Goal: Task Accomplishment & Management: Complete application form

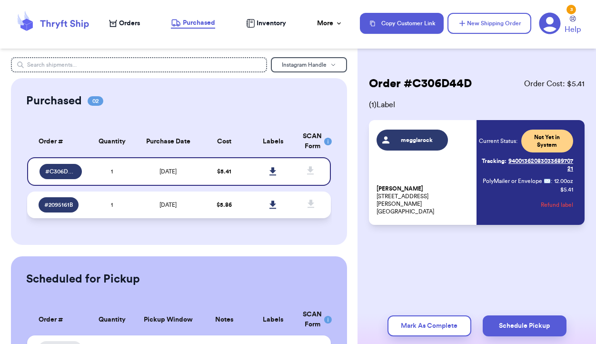
click at [242, 202] on td "$ 5.86" at bounding box center [224, 204] width 49 height 27
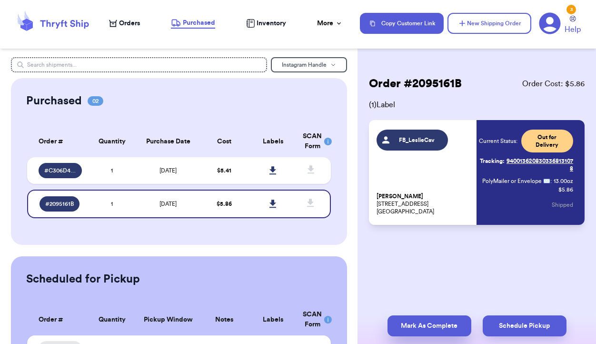
click at [407, 321] on button "Mark As Complete" at bounding box center [430, 325] width 84 height 21
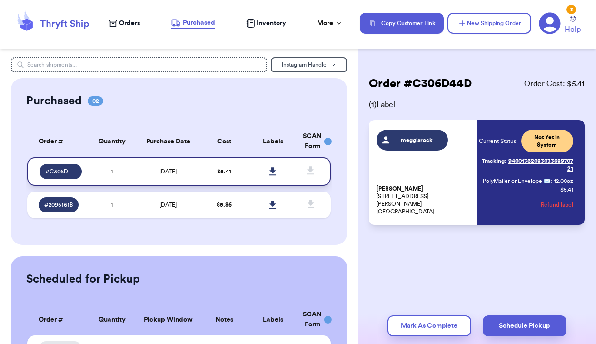
click at [222, 167] on td "$ 5.41" at bounding box center [224, 171] width 49 height 29
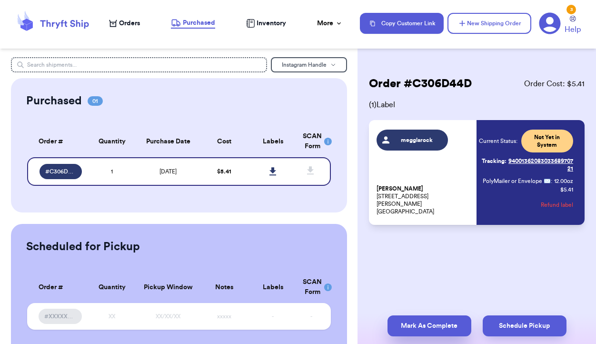
click at [433, 327] on button "Mark As Complete" at bounding box center [430, 325] width 84 height 21
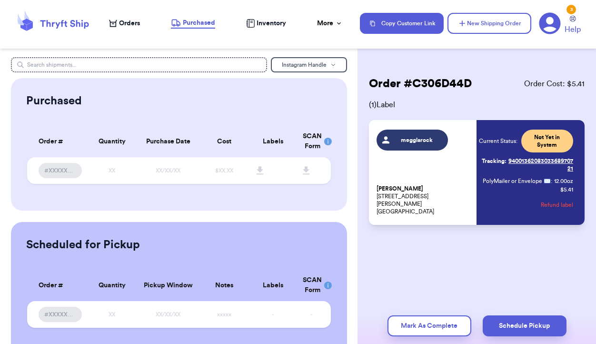
click at [119, 20] on span "Orders" at bounding box center [129, 24] width 21 height 10
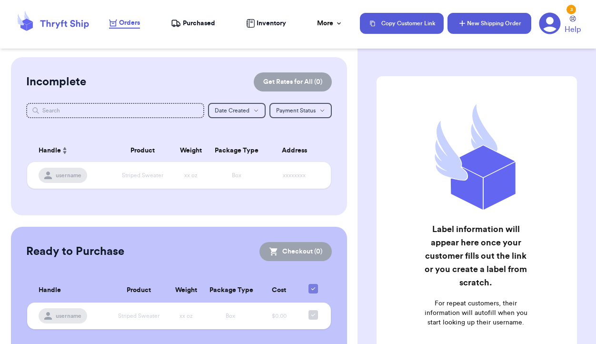
click at [480, 21] on button "New Shipping Order" at bounding box center [490, 23] width 84 height 21
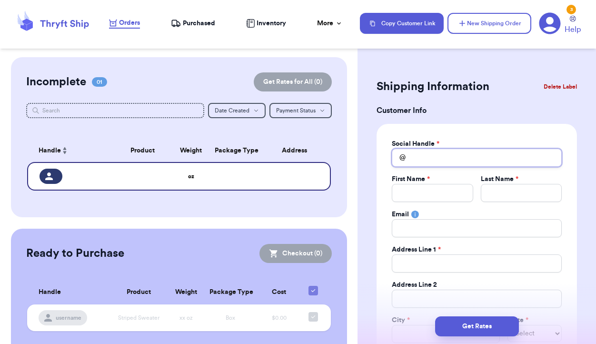
click at [451, 161] on input "Total Amount Paid" at bounding box center [477, 158] width 170 height 18
type input "c"
type input "ca"
type input "car"
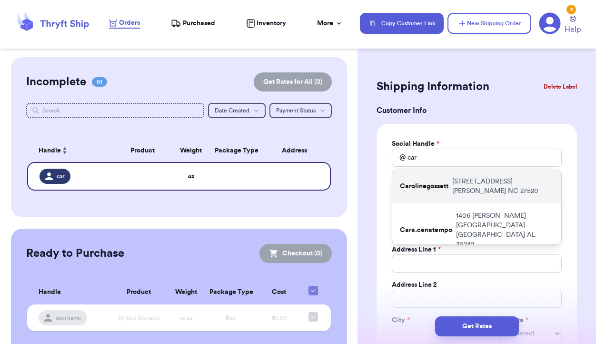
click at [435, 181] on p "Carolinegossett" at bounding box center [424, 186] width 49 height 10
type input "Carolinegossett"
type input "[PERSON_NAME]"
type input "[STREET_ADDRESS]"
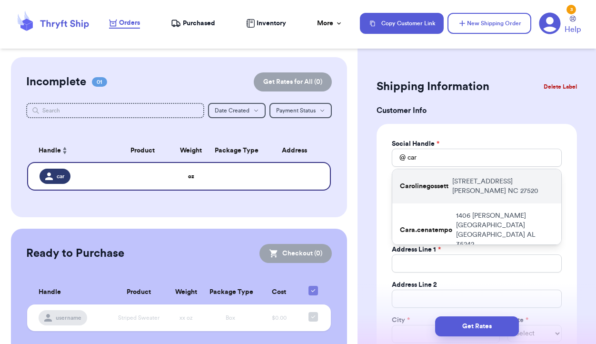
type input "[PERSON_NAME]"
select select "NC"
type input "27520"
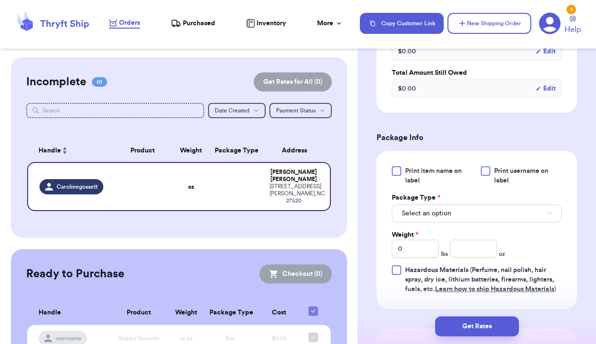
scroll to position [484, 0]
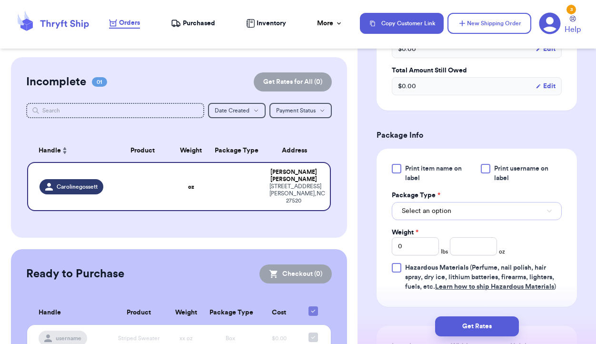
click at [454, 211] on button "Select an option" at bounding box center [477, 211] width 170 height 18
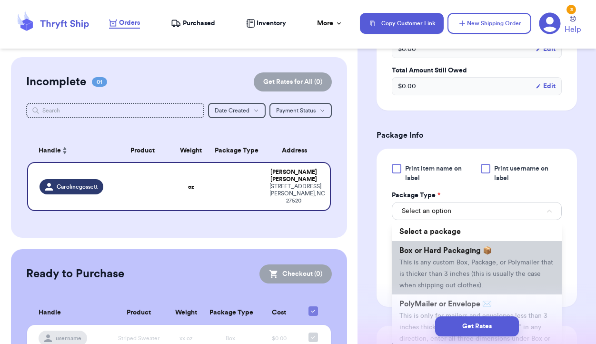
click at [454, 265] on span "This is any custom Box, Package, or Polymailer that is thicker than 3 inches (t…" at bounding box center [477, 274] width 154 height 30
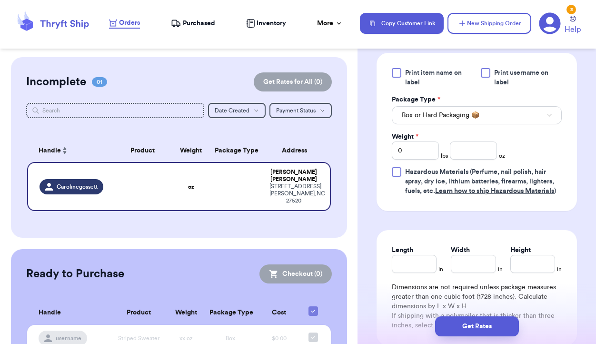
scroll to position [582, 0]
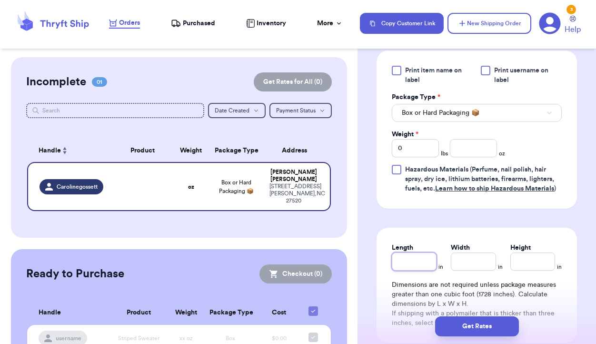
click at [421, 262] on input "Length" at bounding box center [414, 261] width 45 height 18
type input "1"
type input "13"
click at [477, 267] on input "Width *" at bounding box center [473, 261] width 45 height 18
type input "1"
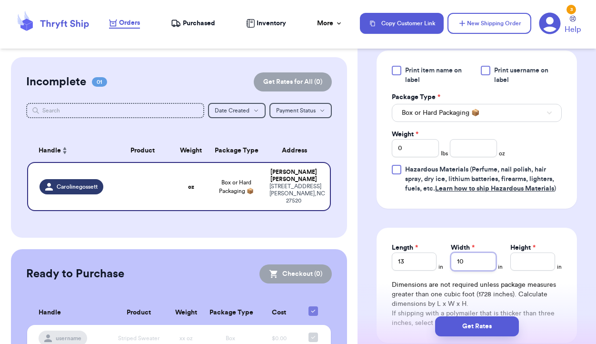
type input "10"
click at [540, 266] on input "Height *" at bounding box center [533, 261] width 45 height 18
type input "4"
click at [475, 153] on input "number" at bounding box center [473, 148] width 47 height 18
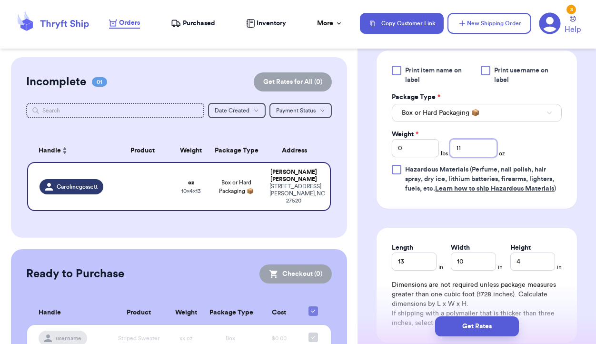
type input "11"
click at [430, 147] on input "0" at bounding box center [415, 148] width 47 height 18
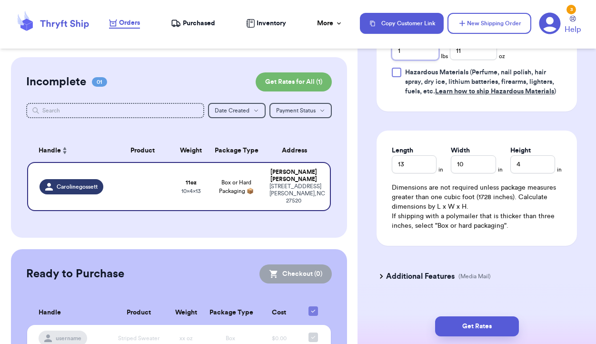
scroll to position [699, 0]
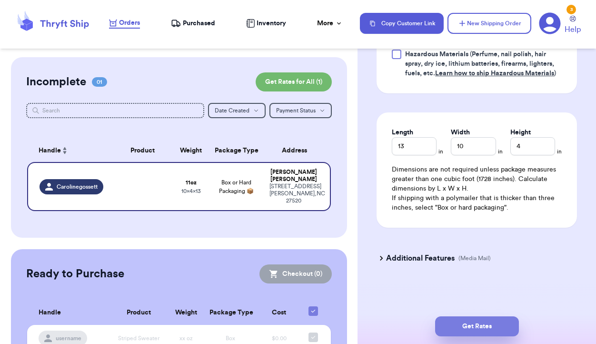
type input "1"
click at [468, 329] on button "Get Rates" at bounding box center [477, 326] width 84 height 20
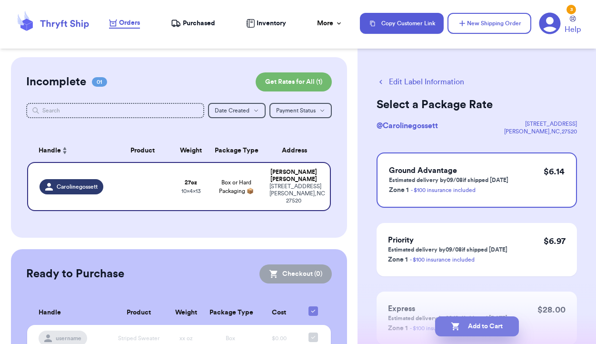
click at [468, 324] on button "Add to Cart" at bounding box center [477, 326] width 84 height 20
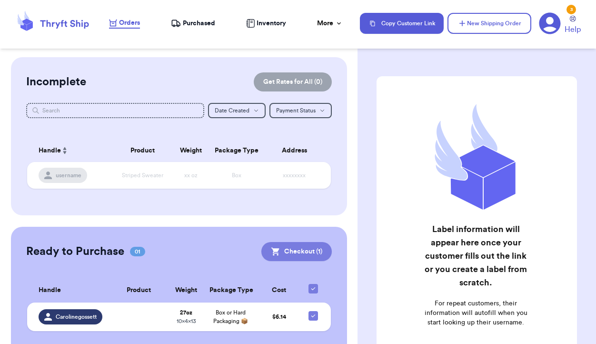
click at [302, 250] on button "Checkout ( 1 )" at bounding box center [296, 251] width 70 height 19
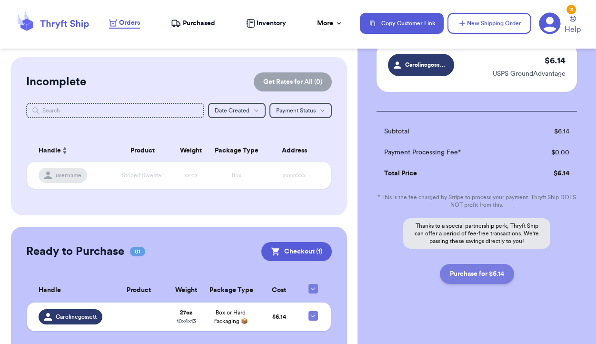
scroll to position [82, 0]
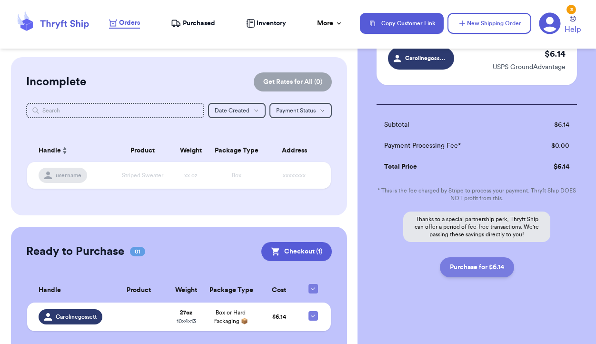
click at [484, 271] on button "Purchase for $6.14" at bounding box center [477, 267] width 74 height 20
checkbox input "false"
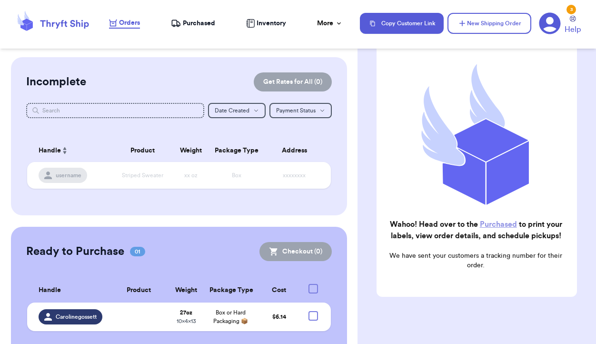
checkbox input "true"
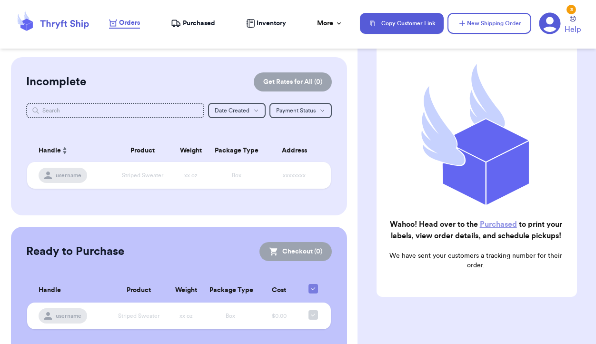
click at [191, 22] on span "Purchased" at bounding box center [199, 24] width 32 height 10
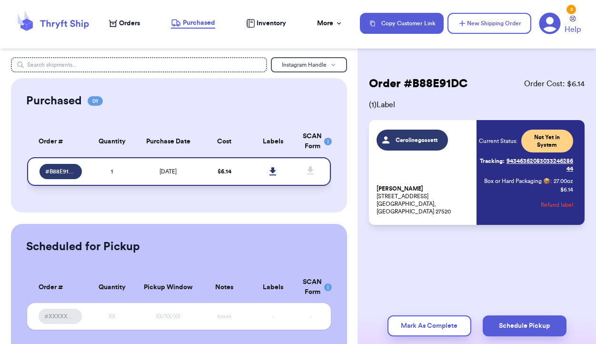
click at [271, 173] on icon at bounding box center [273, 171] width 7 height 9
